Goal: Complete application form

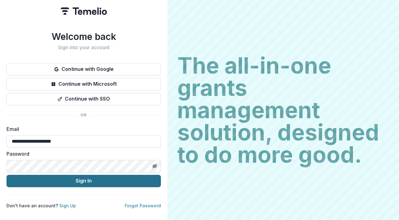
click at [66, 177] on button "Sign In" at bounding box center [83, 181] width 155 height 12
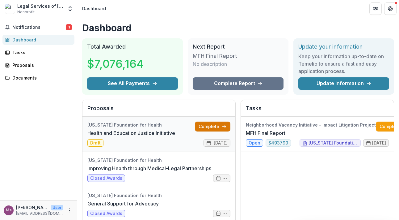
click at [202, 127] on link "Complete" at bounding box center [213, 127] width 36 height 10
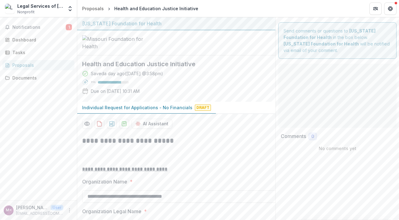
type input "**********"
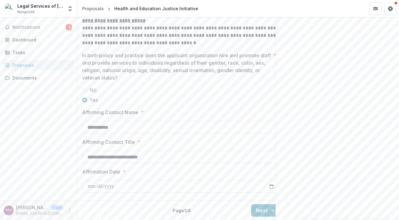
scroll to position [1286, 0]
click at [263, 206] on button "Next" at bounding box center [265, 210] width 29 height 12
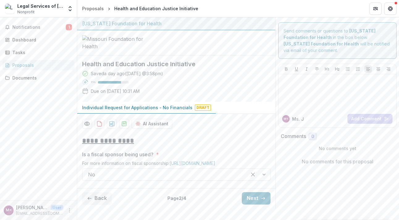
scroll to position [45, 0]
click at [258, 204] on button "Next" at bounding box center [256, 198] width 29 height 12
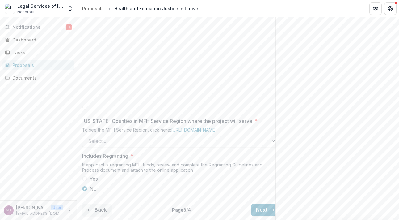
scroll to position [337, 0]
click at [110, 137] on div at bounding box center [175, 141] width 175 height 9
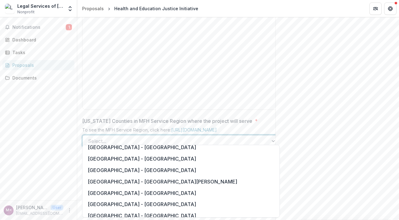
scroll to position [480, 0]
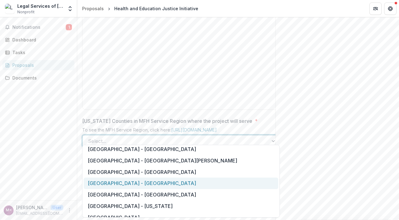
click at [199, 183] on div "[GEOGRAPHIC_DATA] - [GEOGRAPHIC_DATA]" at bounding box center [181, 182] width 195 height 11
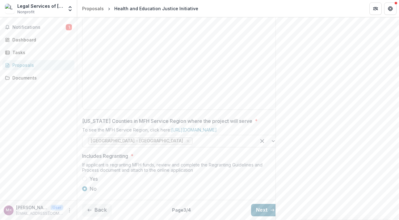
click at [262, 205] on button "Next" at bounding box center [265, 210] width 29 height 12
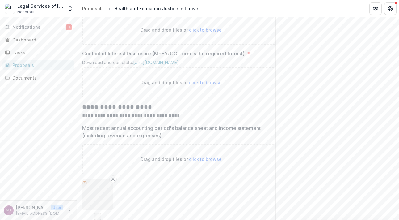
scroll to position [346, 0]
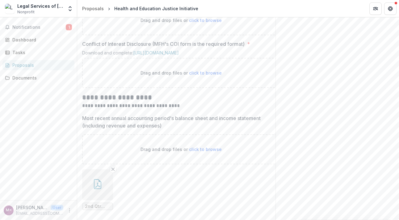
click at [202, 75] on span "click to browse" at bounding box center [205, 72] width 33 height 5
type input "**********"
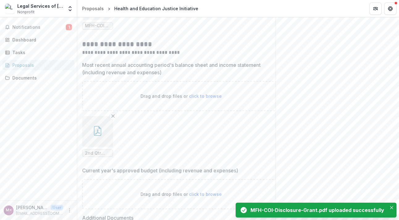
scroll to position [454, 0]
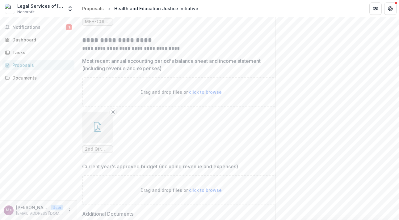
click at [211, 95] on span "click to browse" at bounding box center [205, 91] width 33 height 5
type input "**********"
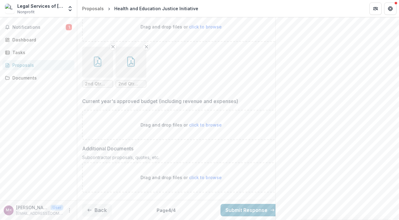
scroll to position [567, 0]
click at [206, 127] on span "click to browse" at bounding box center [205, 124] width 33 height 5
type input "**********"
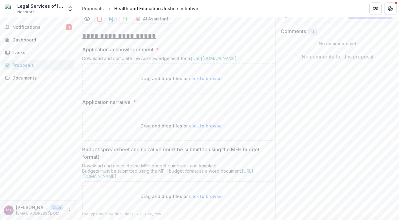
scroll to position [104, 0]
click at [195, 82] on span "click to browse" at bounding box center [205, 79] width 33 height 5
type input "**********"
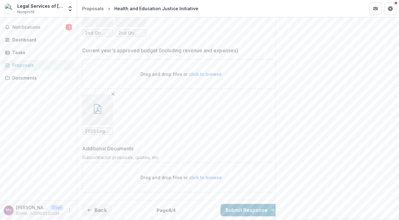
scroll to position [681, 0]
click at [98, 205] on button "Back" at bounding box center [97, 210] width 30 height 12
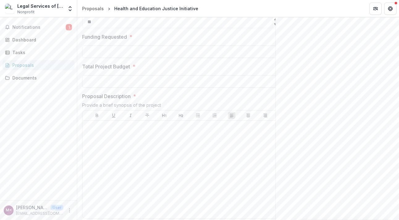
scroll to position [0, 0]
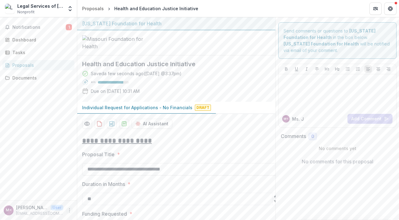
click at [70, 211] on icon "More" at bounding box center [69, 210] width 5 height 5
click at [96, 209] on button "Logout" at bounding box center [110, 207] width 66 height 10
